Goal: Transaction & Acquisition: Purchase product/service

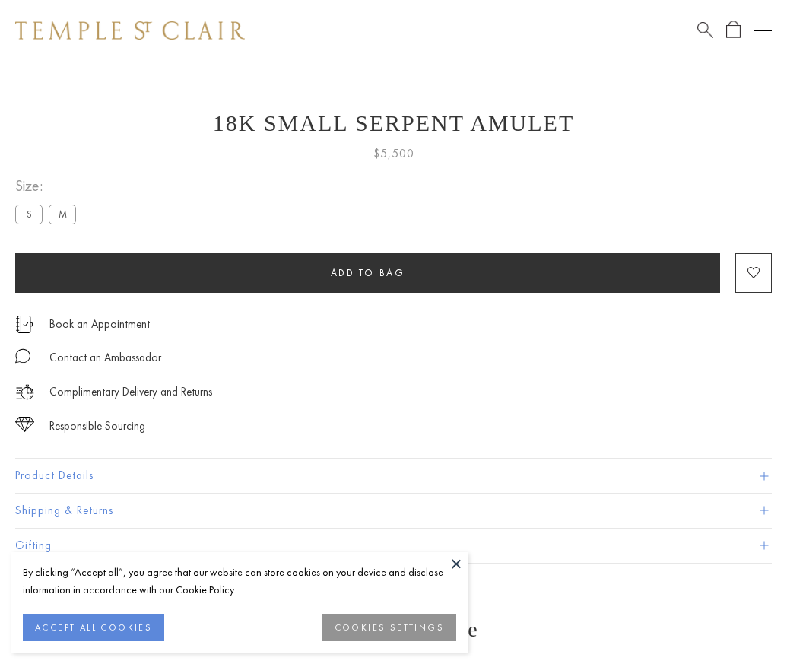
click at [367, 272] on span "Add to bag" at bounding box center [368, 272] width 75 height 13
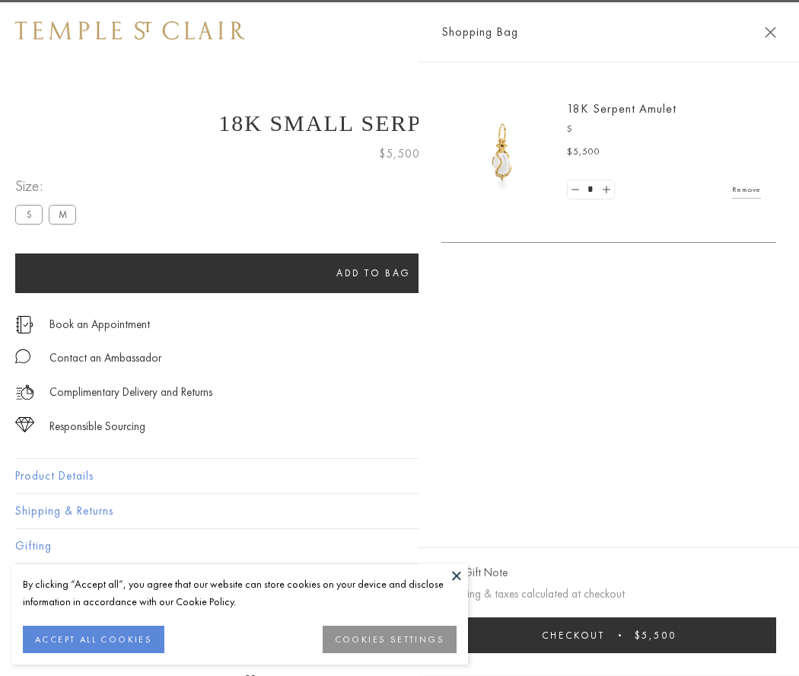
click at [762, 635] on button "Checkout $5,500" at bounding box center [608, 635] width 335 height 36
